Goal: Information Seeking & Learning: Learn about a topic

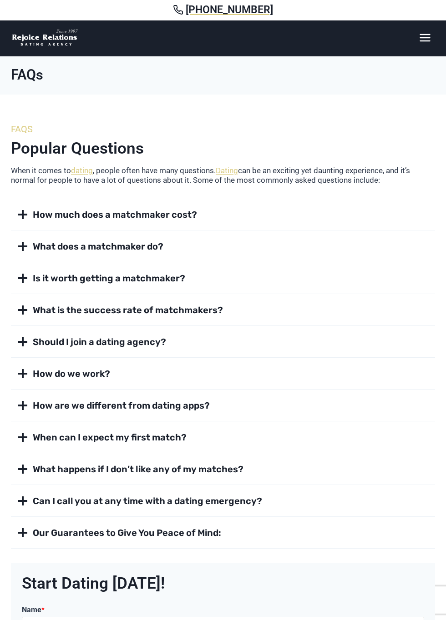
click at [29, 375] on button "How do we work?" at bounding box center [223, 373] width 424 height 31
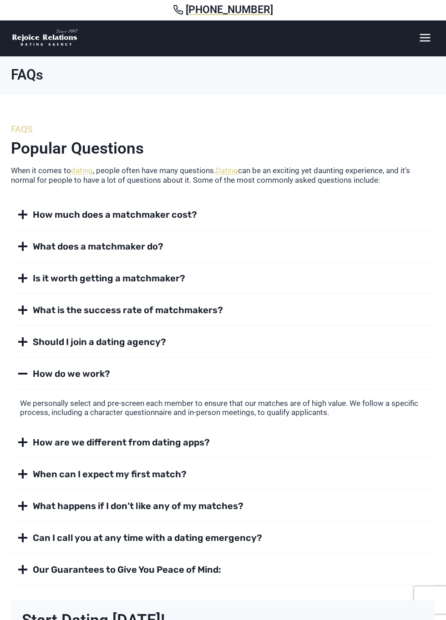
click at [423, 468] on button "When can I expect my first match?" at bounding box center [223, 474] width 424 height 31
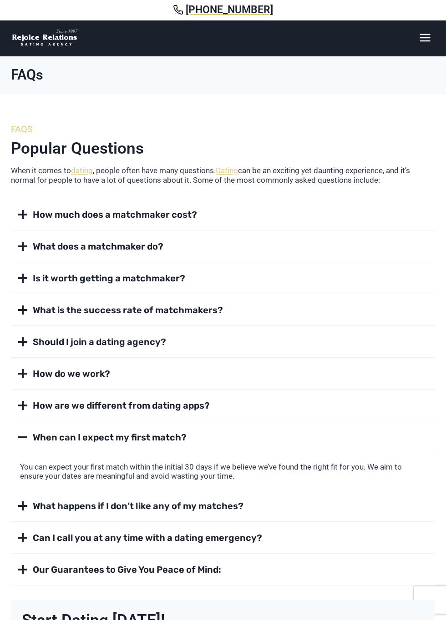
click at [21, 446] on button "When can I expect my first match?" at bounding box center [223, 437] width 424 height 31
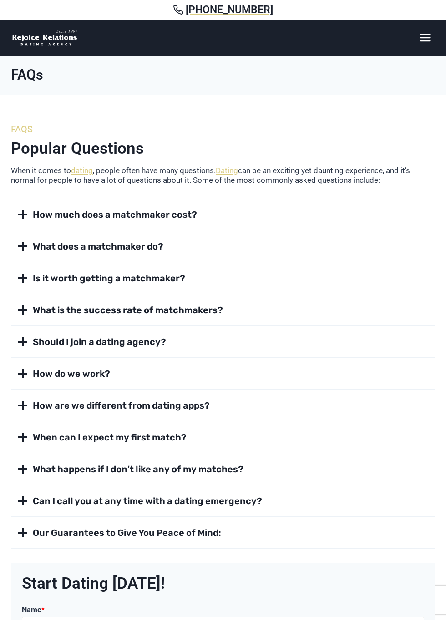
click at [239, 470] on strong "What happens if I don’t like any of my matches?" at bounding box center [138, 469] width 211 height 11
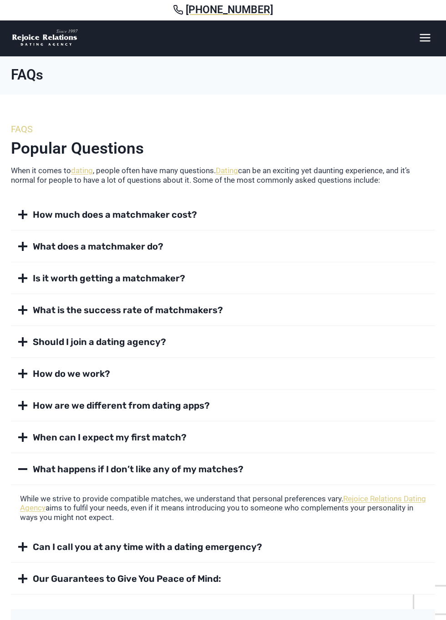
click at [84, 502] on p "While we strive to provide compatible matches, we understand that personal pref…" at bounding box center [223, 508] width 406 height 28
click at [226, 473] on strong "What happens if I don’t like any of my matches?" at bounding box center [138, 469] width 211 height 11
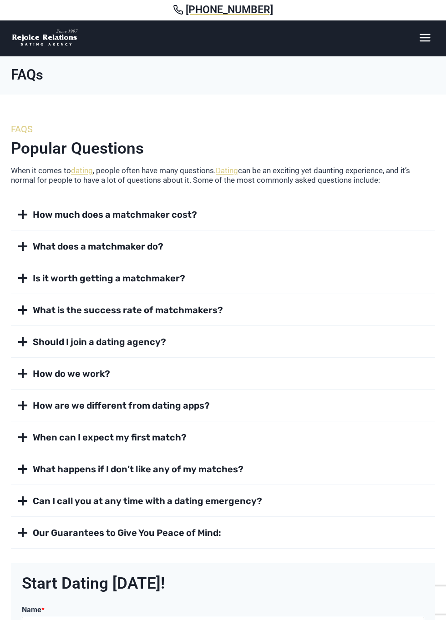
click at [32, 218] on button "How much does a matchmaker cost?" at bounding box center [223, 214] width 424 height 31
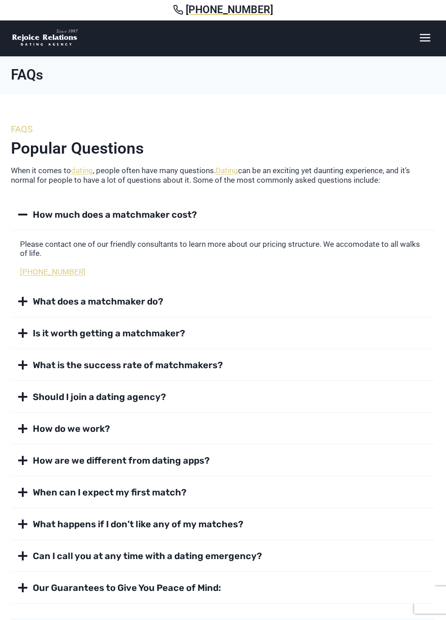
click at [24, 216] on span at bounding box center [22, 214] width 11 height 11
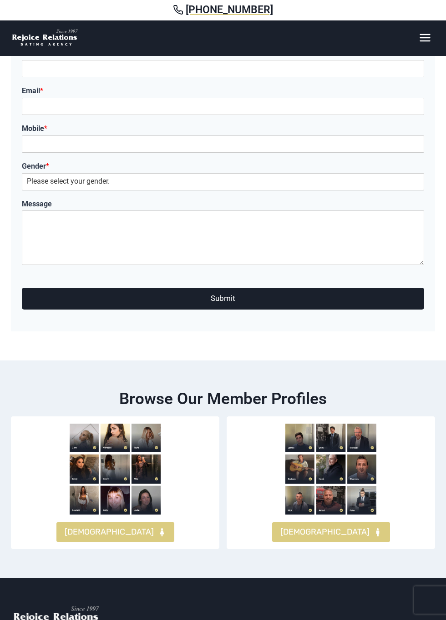
scroll to position [558, 0]
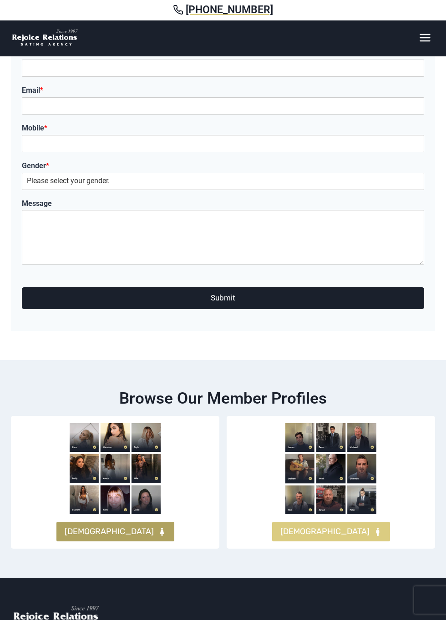
click at [127, 535] on link "FEMALES" at bounding box center [115, 532] width 118 height 20
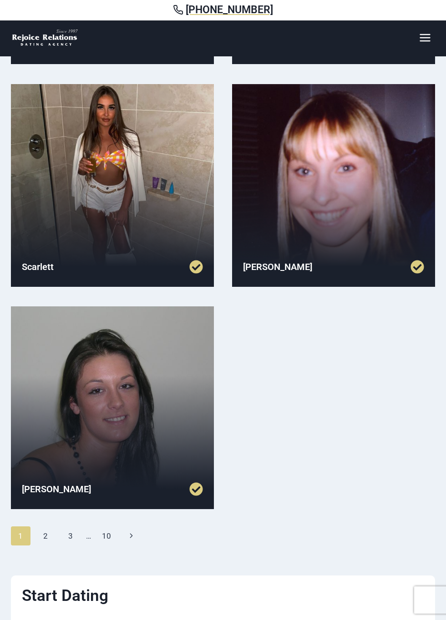
scroll to position [705, 0]
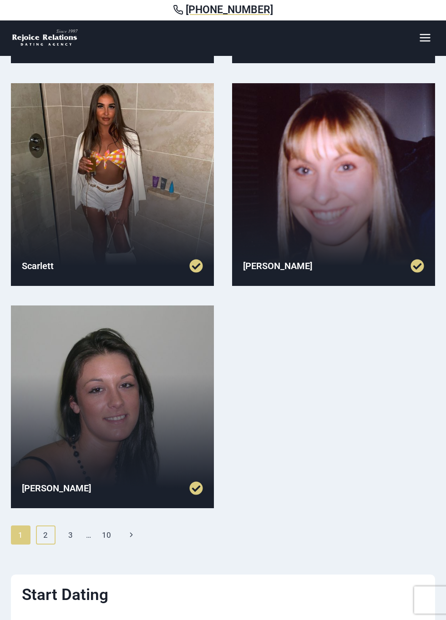
click at [47, 538] on link "2" at bounding box center [46, 535] width 20 height 19
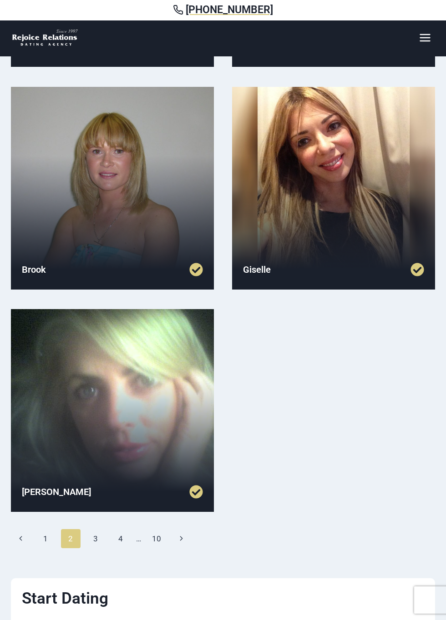
scroll to position [702, 0]
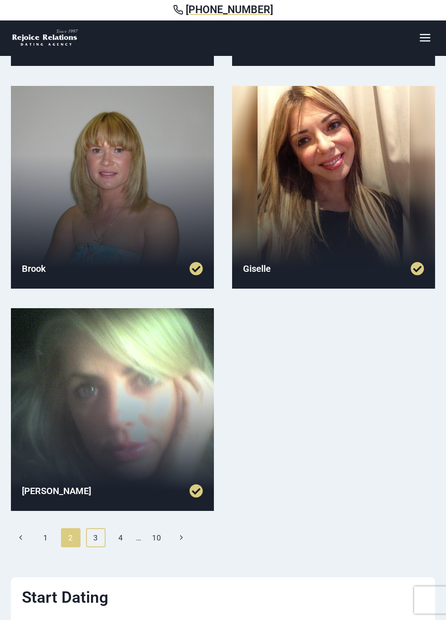
click at [94, 539] on link "3" at bounding box center [96, 538] width 20 height 19
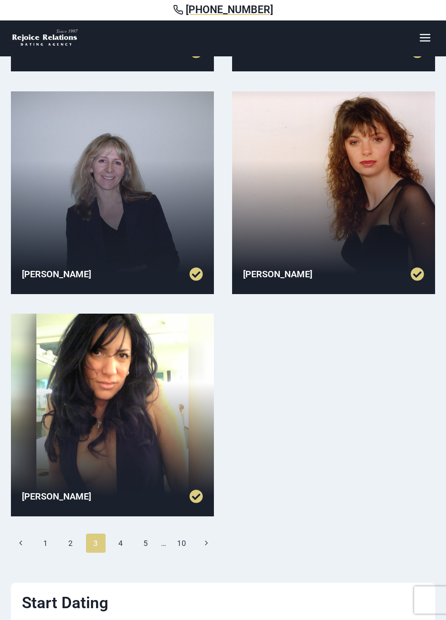
scroll to position [698, 0]
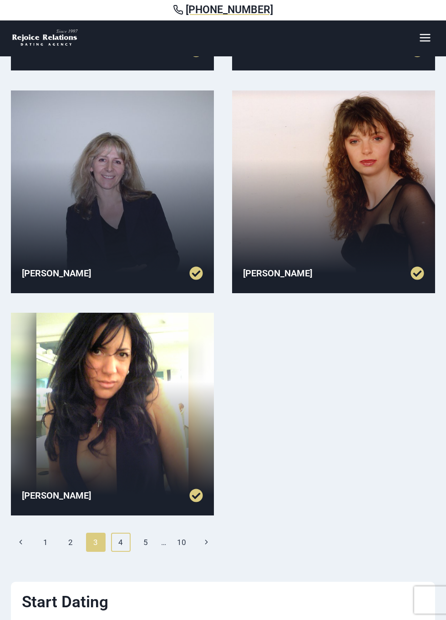
click at [123, 541] on link "4" at bounding box center [121, 542] width 20 height 19
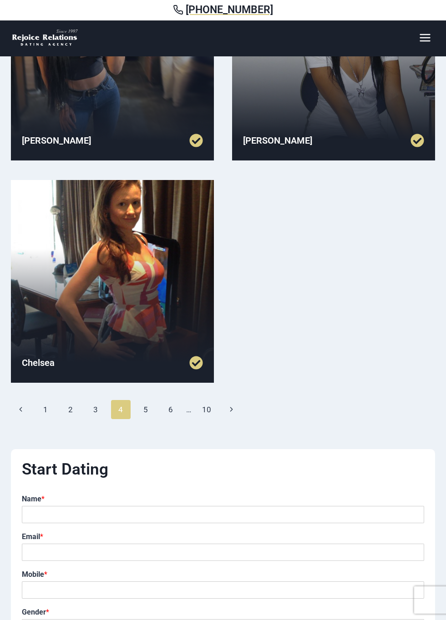
scroll to position [831, 0]
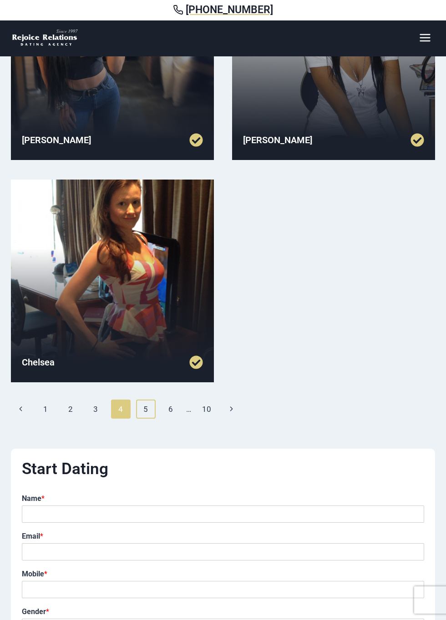
click at [146, 411] on link "5" at bounding box center [146, 409] width 20 height 19
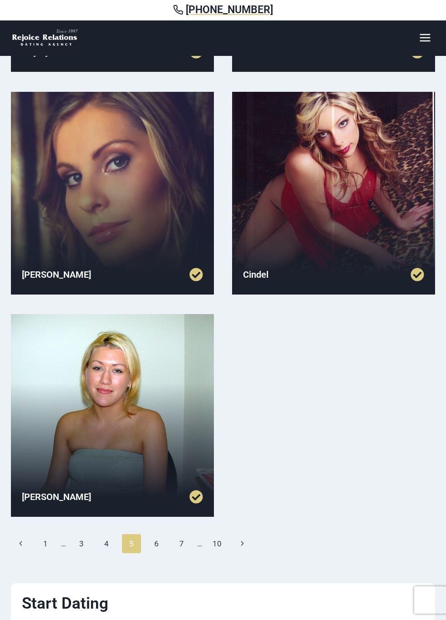
scroll to position [697, 0]
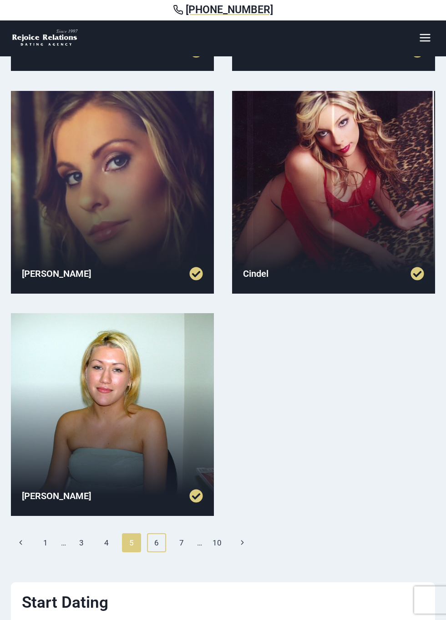
click at [157, 543] on link "6" at bounding box center [157, 543] width 20 height 19
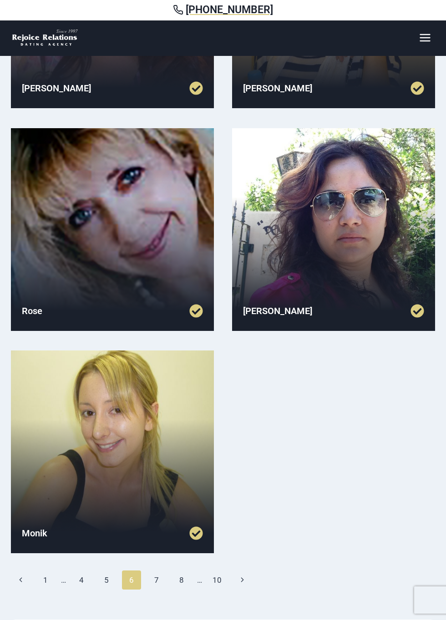
scroll to position [660, 0]
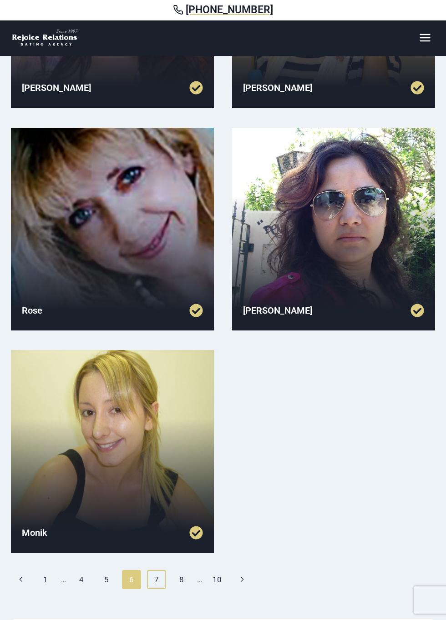
click at [157, 579] on link "7" at bounding box center [157, 579] width 20 height 19
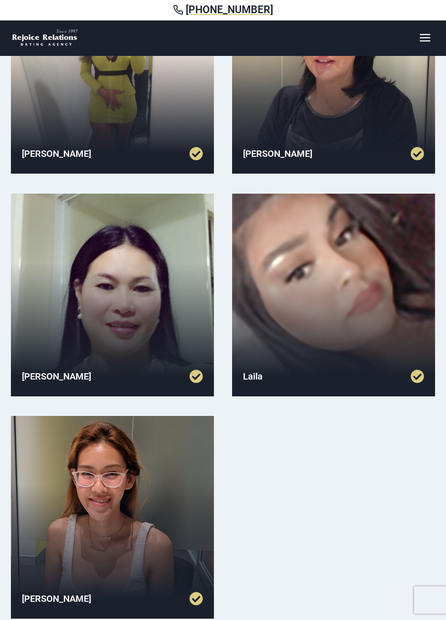
scroll to position [595, 0]
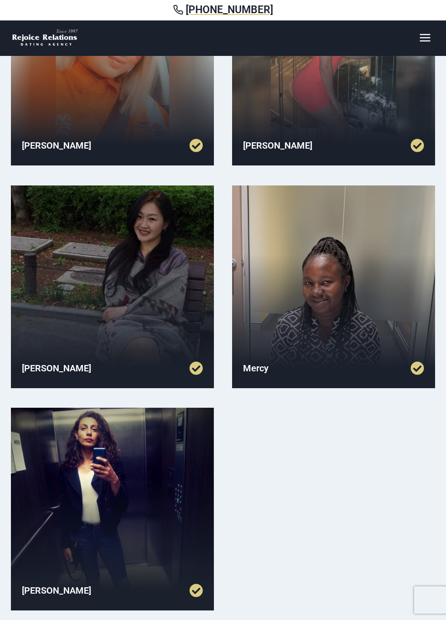
scroll to position [603, 0]
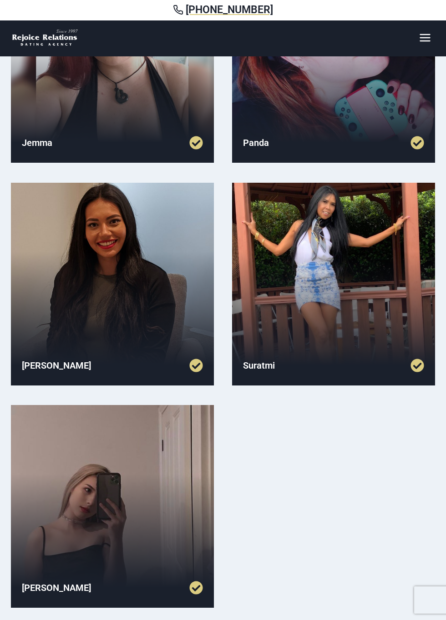
scroll to position [607, 0]
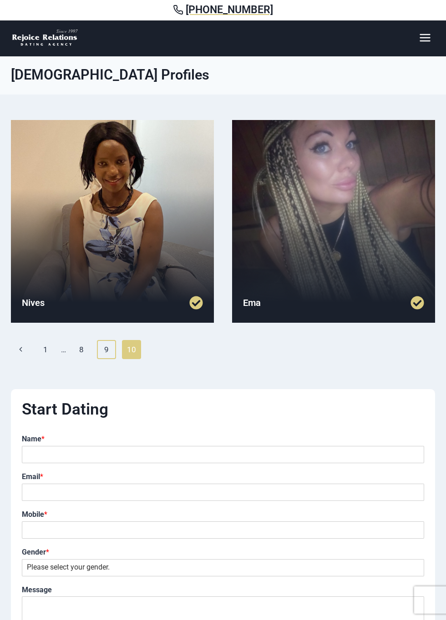
click at [106, 351] on link "9" at bounding box center [107, 349] width 20 height 19
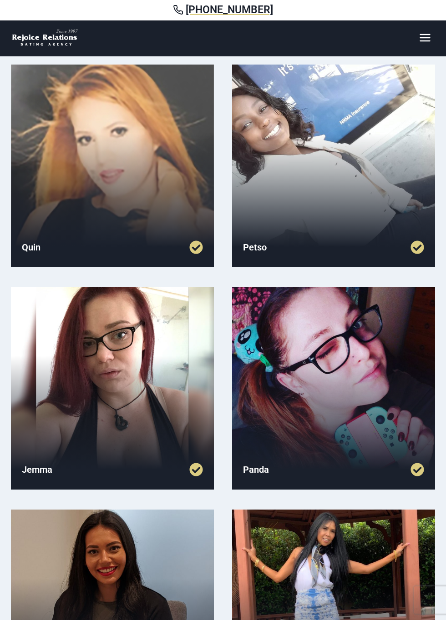
scroll to position [278, 0]
